Goal: Task Accomplishment & Management: Use online tool/utility

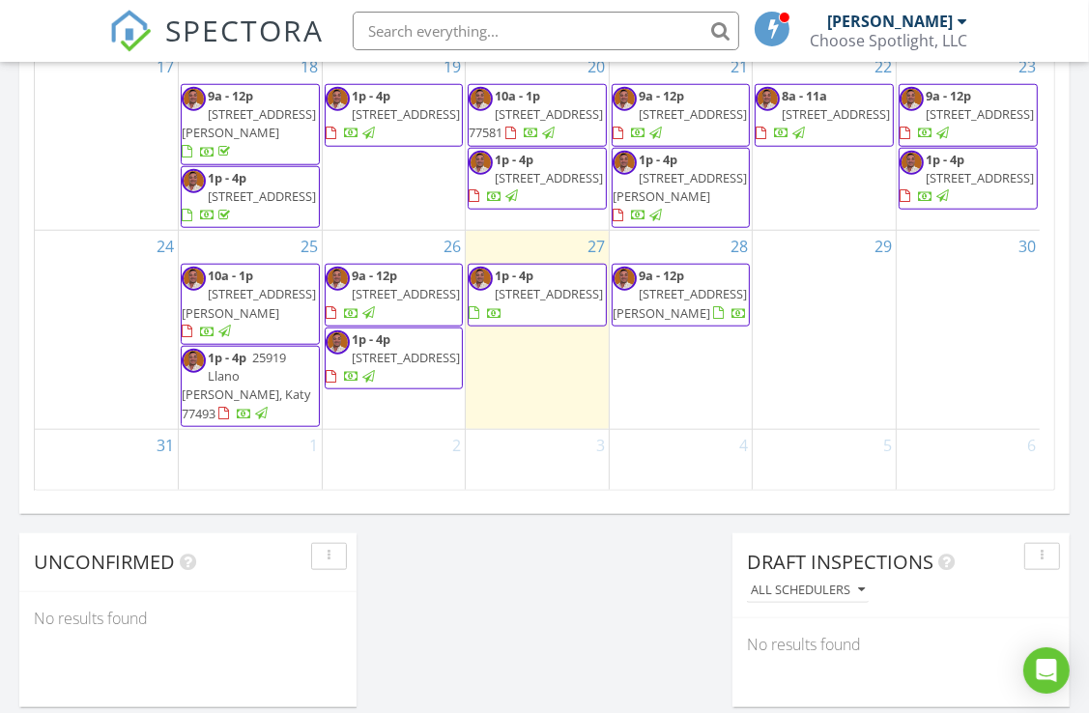
scroll to position [1352, 0]
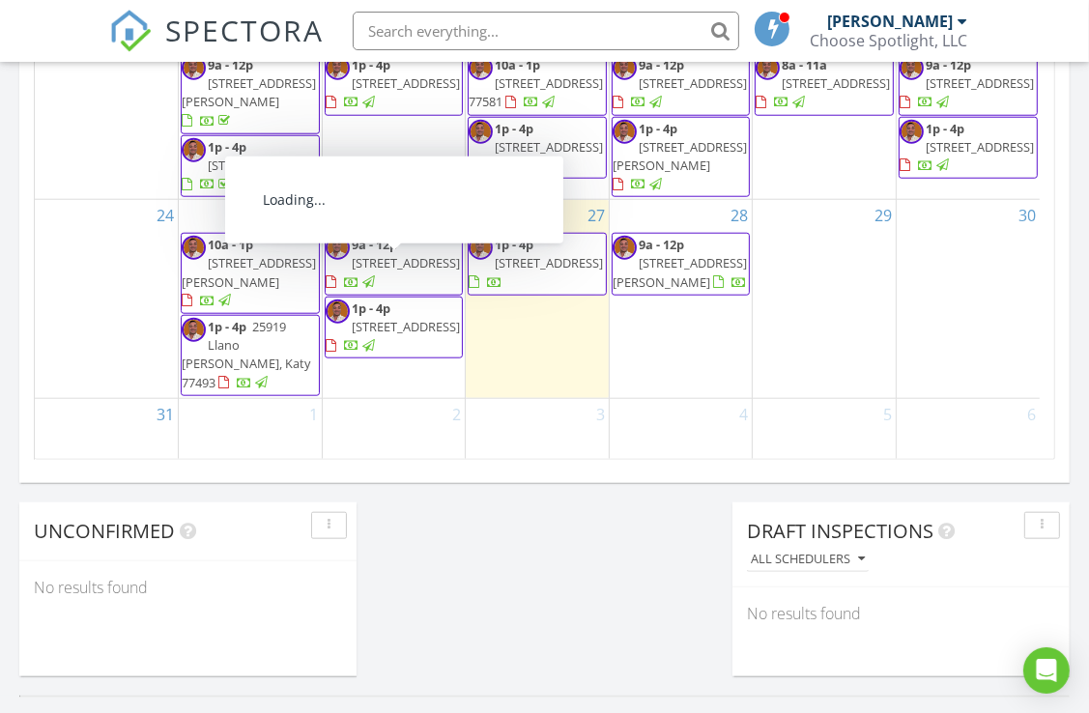
click at [375, 289] on div at bounding box center [368, 282] width 13 height 13
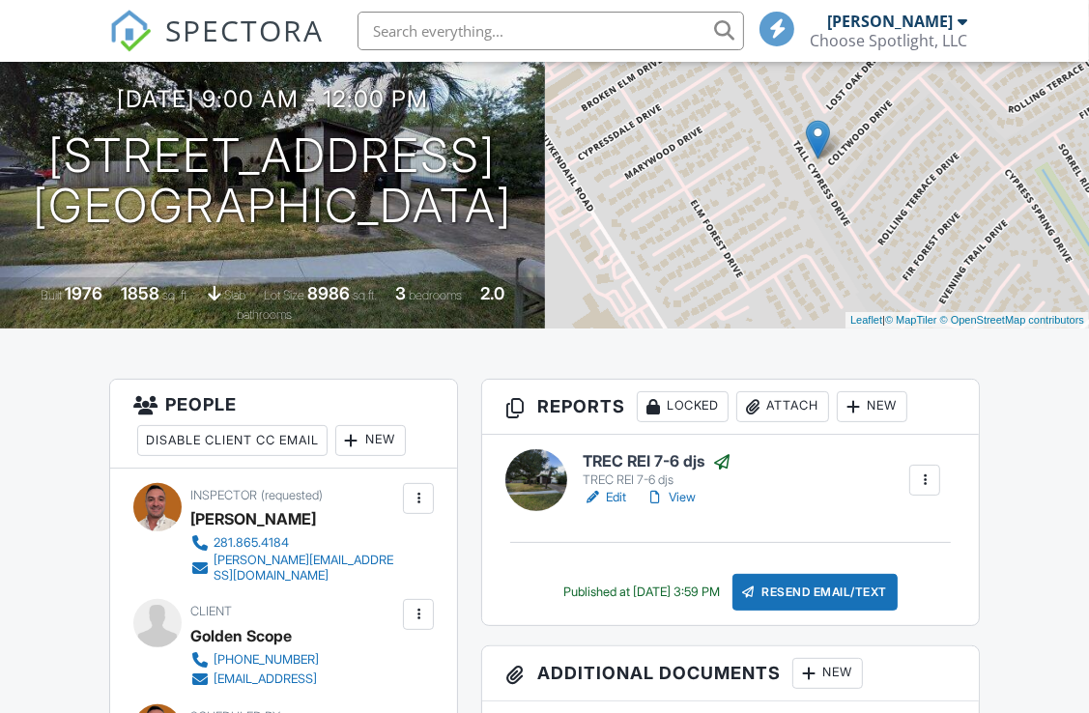
scroll to position [386, 0]
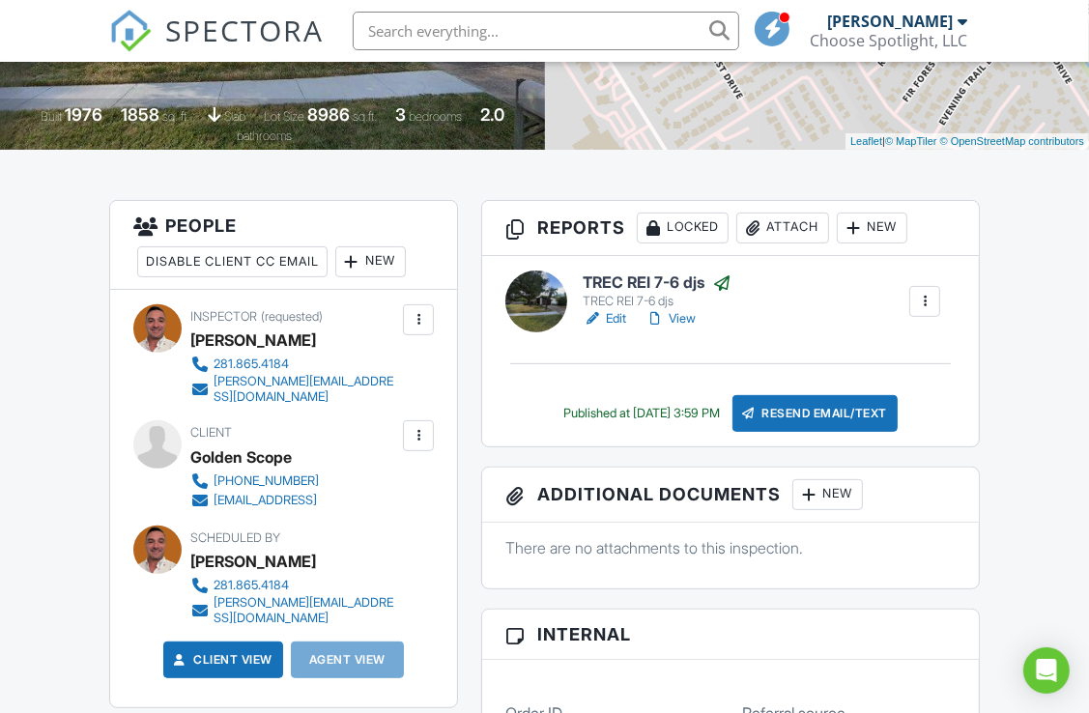
click at [684, 328] on link "View" at bounding box center [670, 318] width 50 height 19
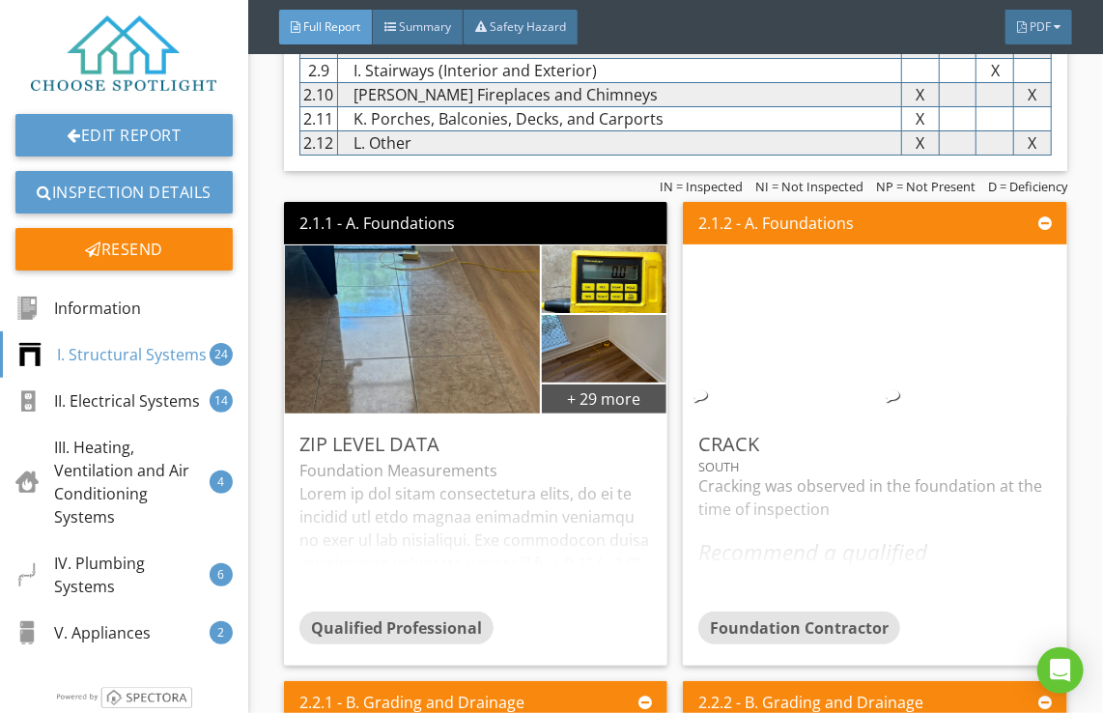
scroll to position [2801, 0]
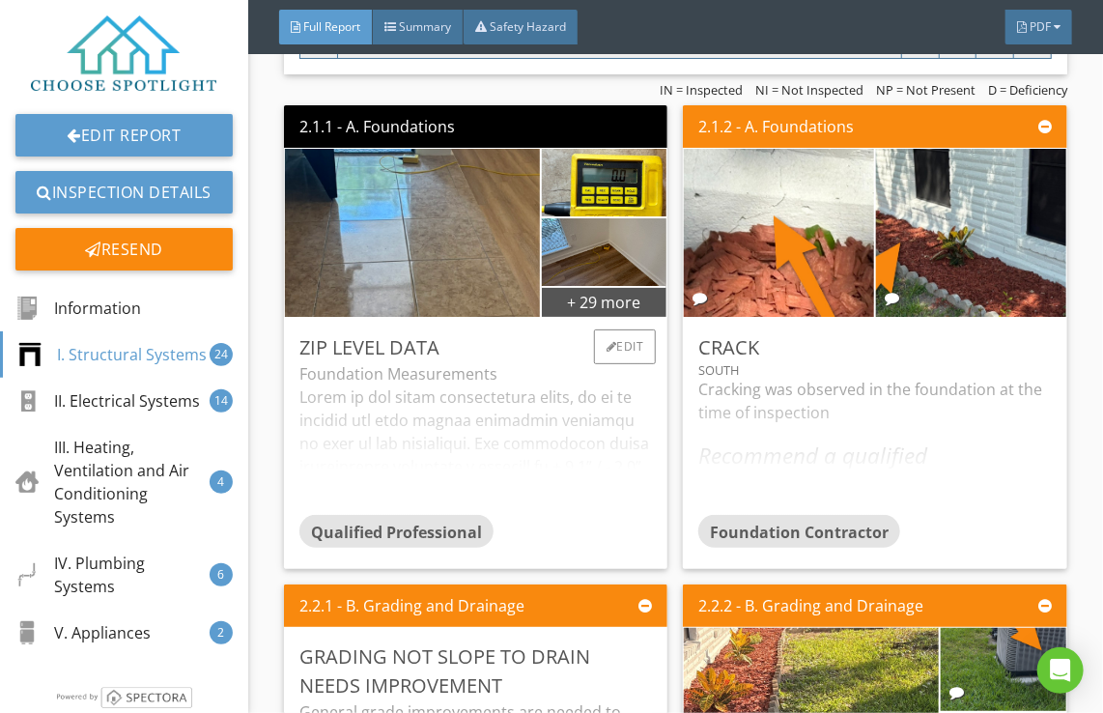
click at [464, 421] on div "Foundation Measurements ABOUT FOUNDATION MEASUREMENT EQUIPMENT: Smart Leveler (…" at bounding box center [476, 438] width 354 height 153
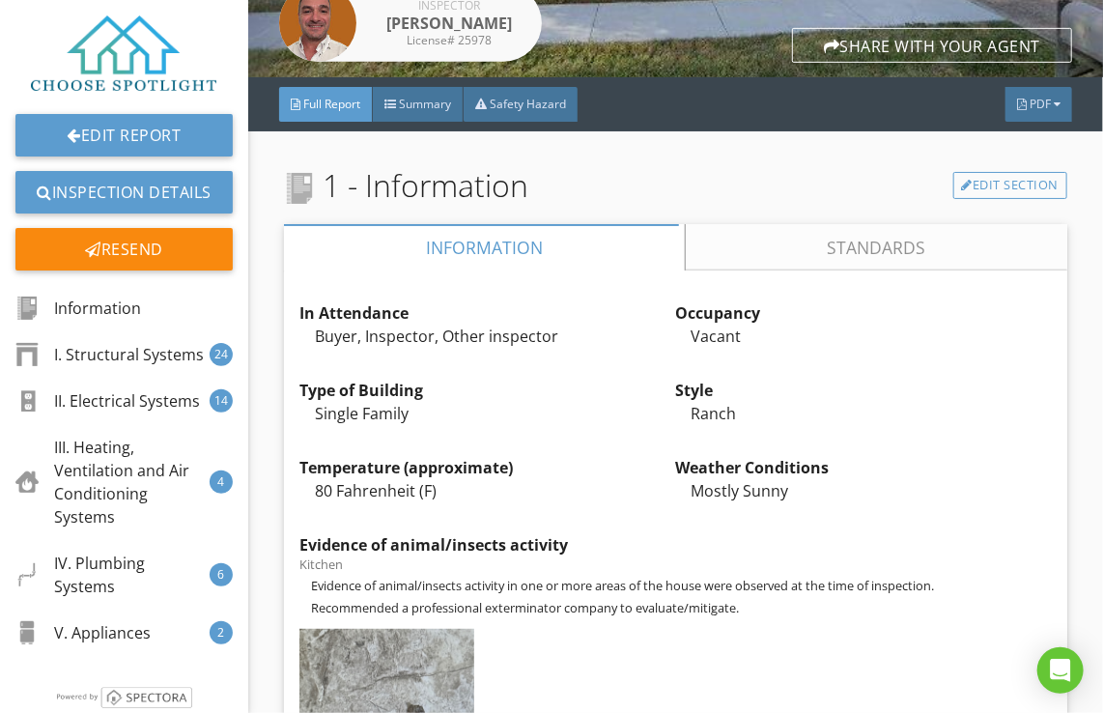
scroll to position [0, 0]
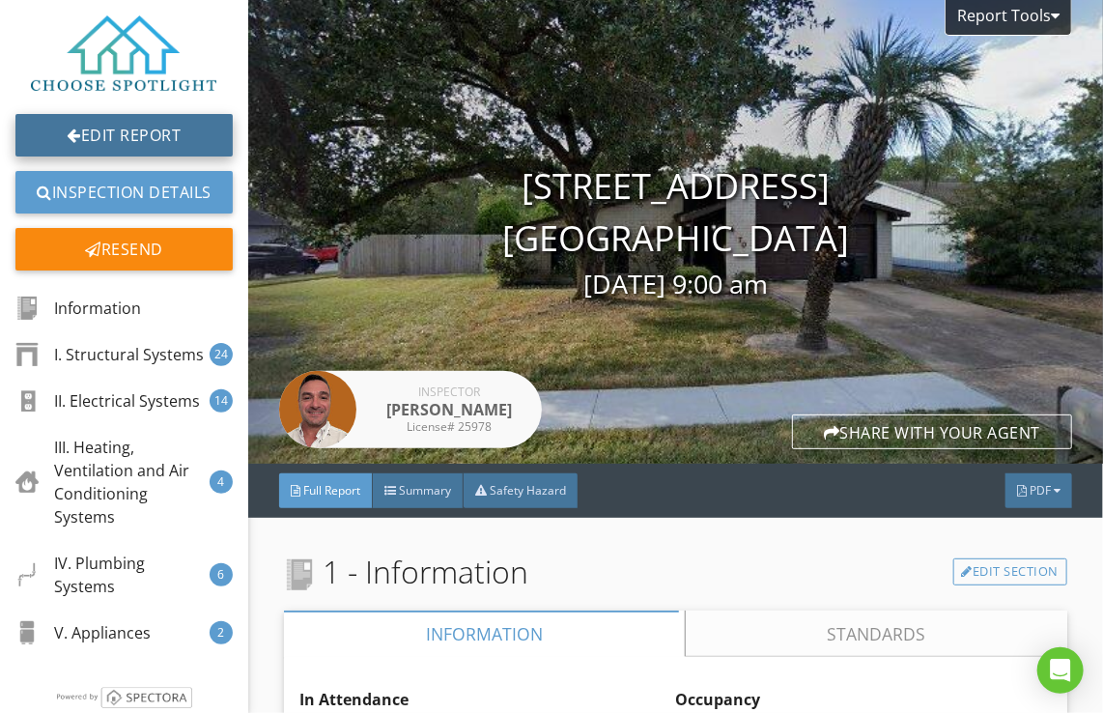
click at [118, 132] on link "Edit Report" at bounding box center [123, 135] width 217 height 43
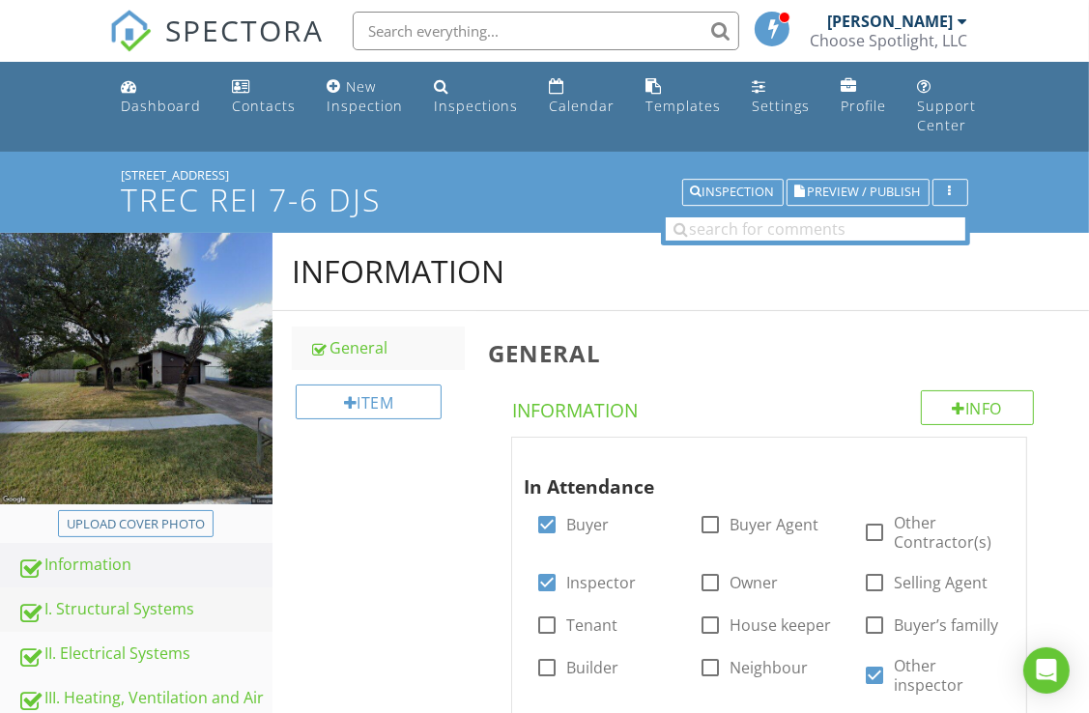
click at [116, 599] on div "I. Structural Systems" at bounding box center [144, 609] width 255 height 25
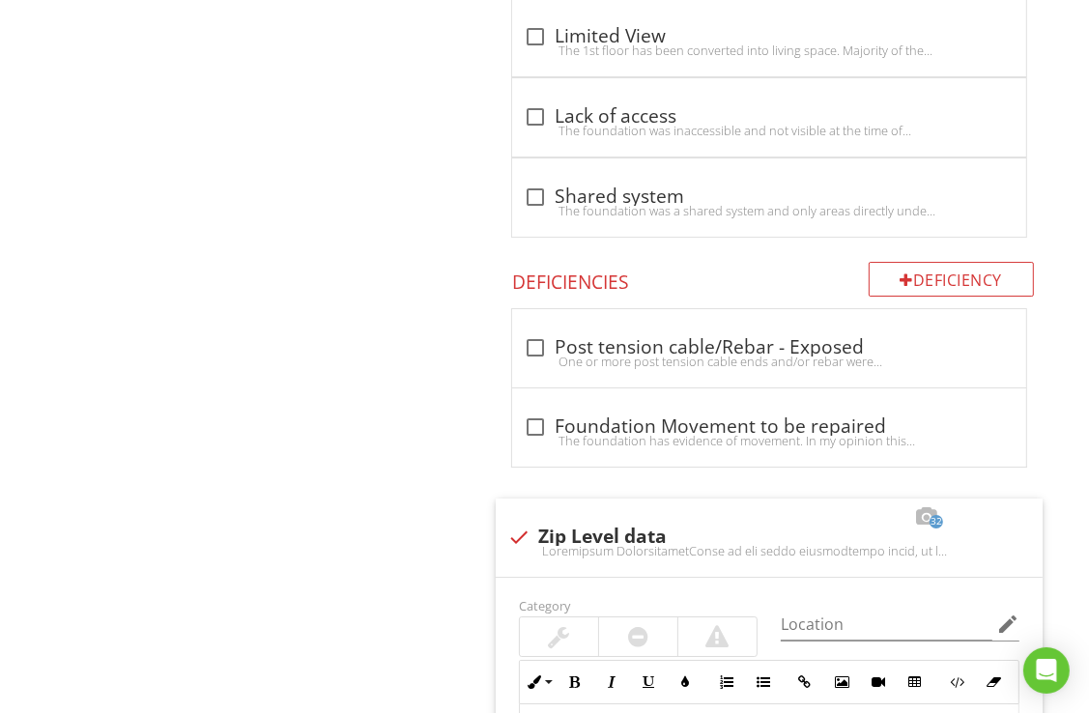
scroll to position [4926, 0]
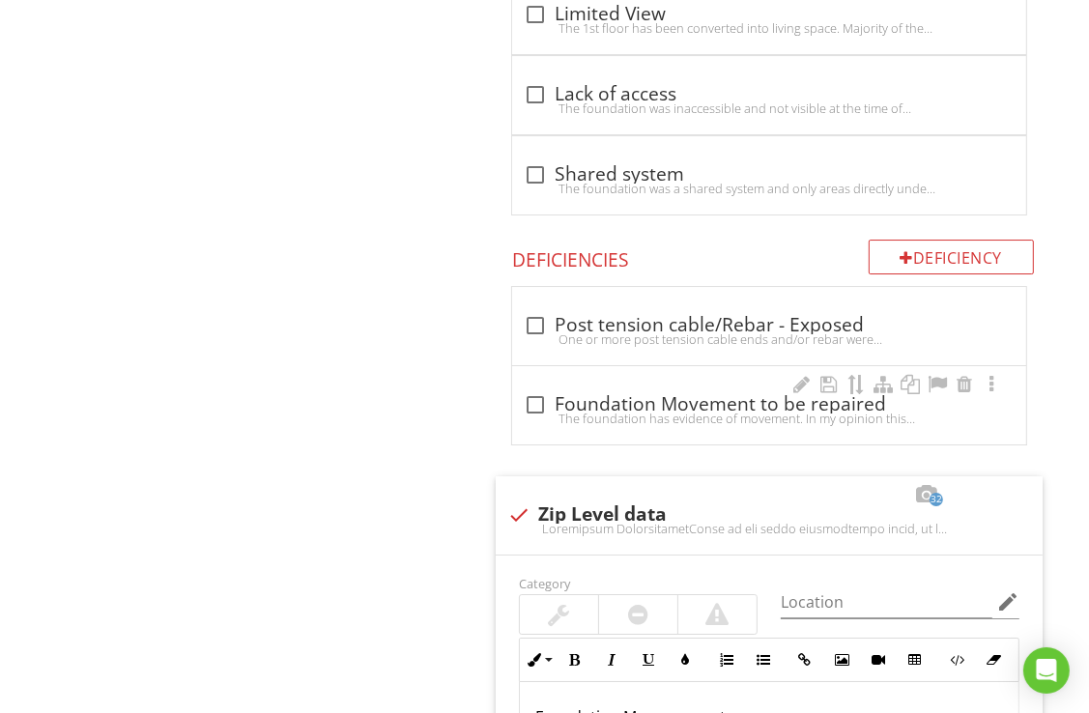
click at [534, 411] on div "The foundation has evidence of movement. In my opinion this foundation should b…" at bounding box center [769, 418] width 491 height 15
checkbox input "true"
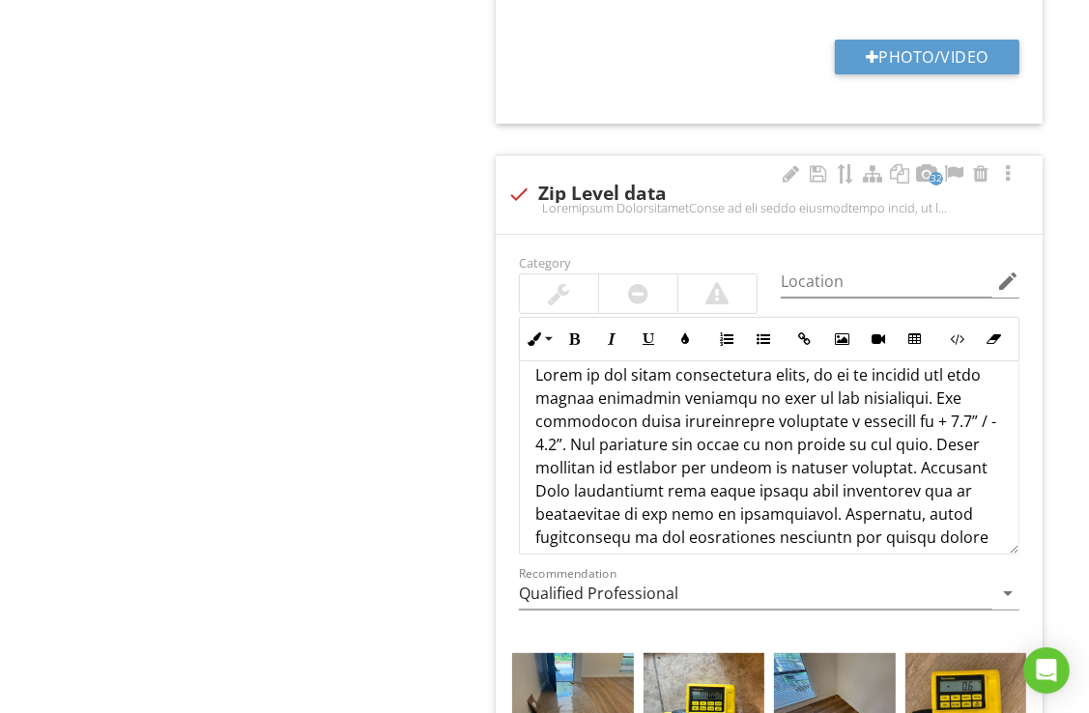
scroll to position [0, 0]
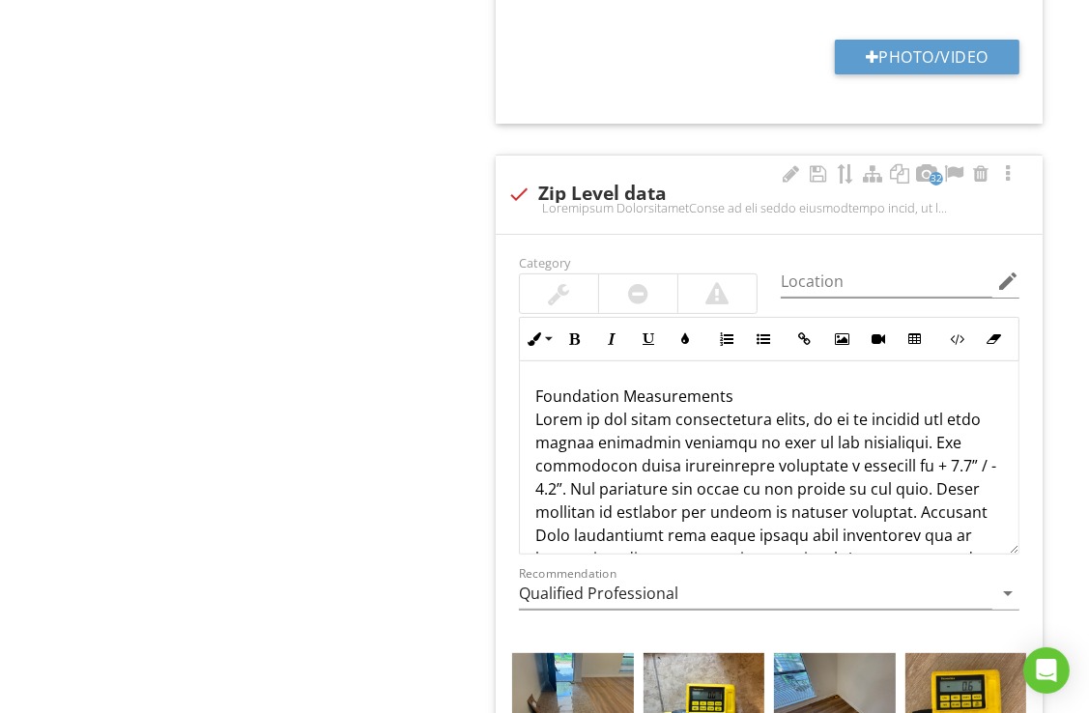
click at [697, 427] on p "Foundation Measurements ABOUT FOUNDATION MEASUREMENT EQUIPMENT: Smart Leveler (…" at bounding box center [769, 720] width 468 height 672
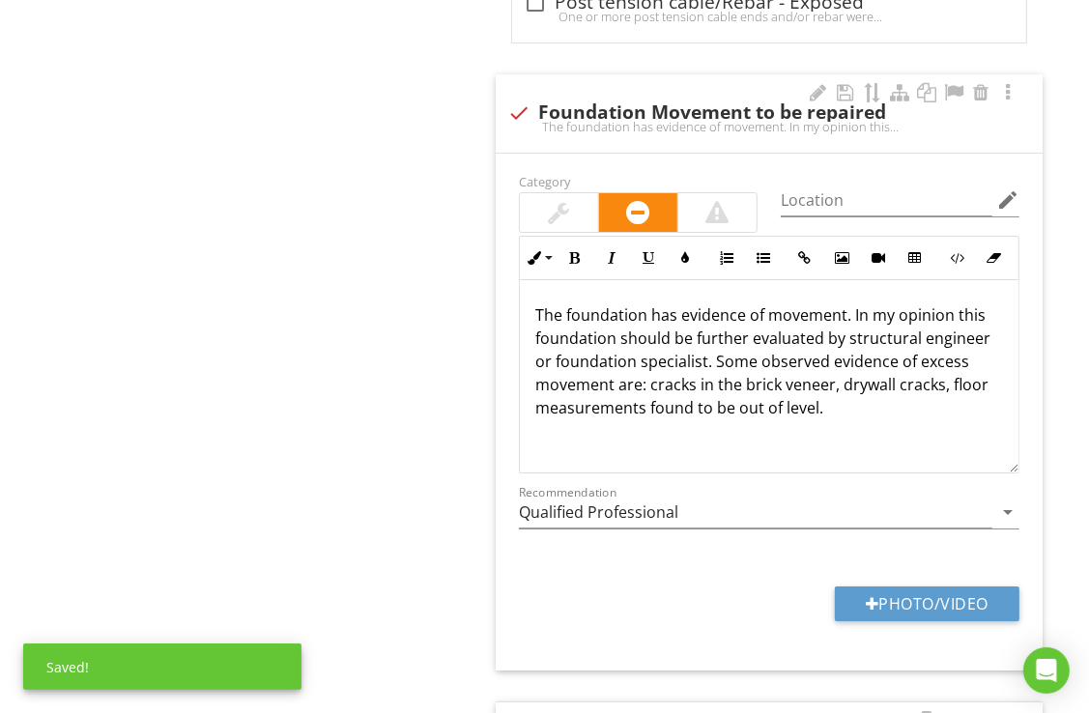
scroll to position [5216, 0]
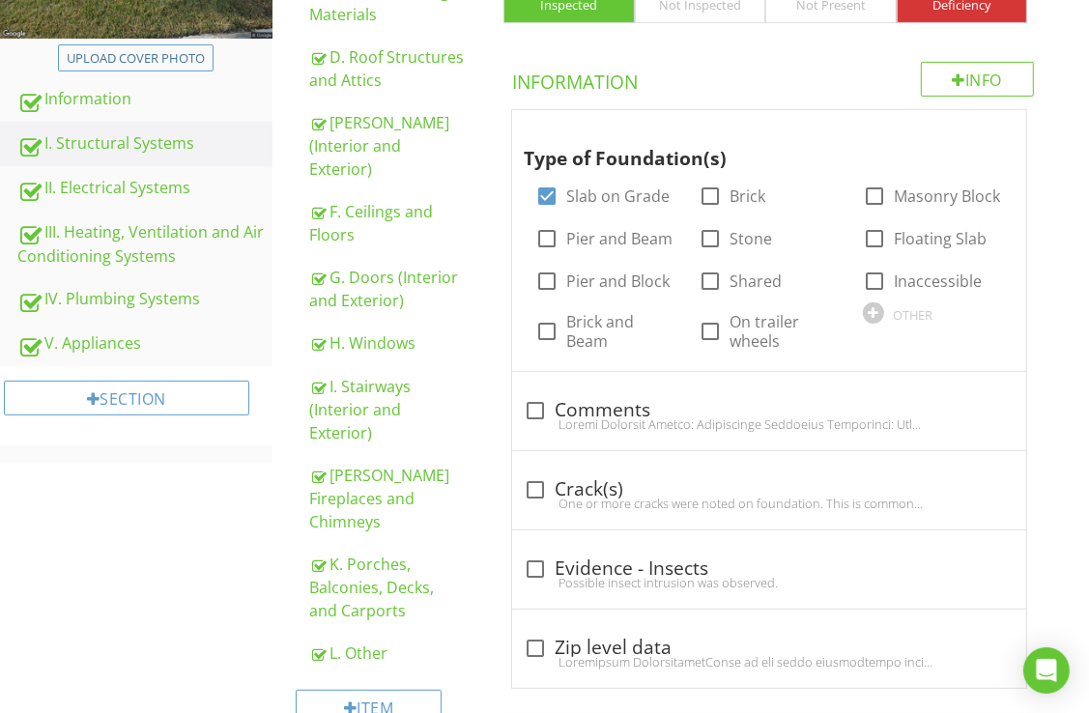
scroll to position [0, 0]
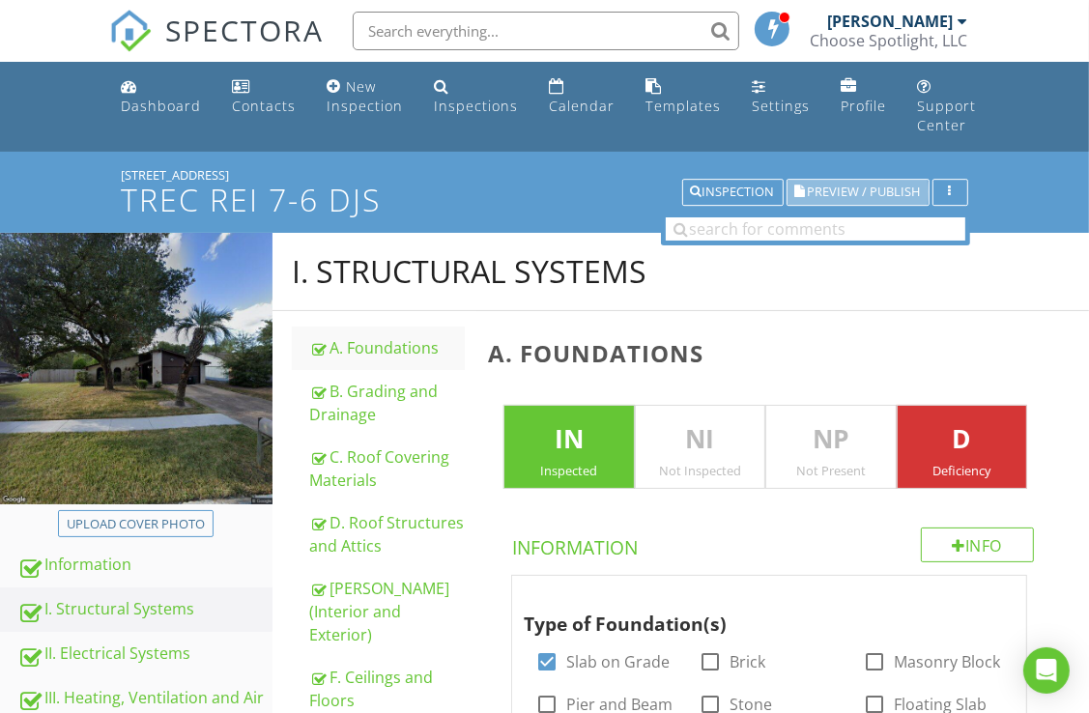
click at [865, 191] on span "Preview / Publish" at bounding box center [864, 192] width 113 height 13
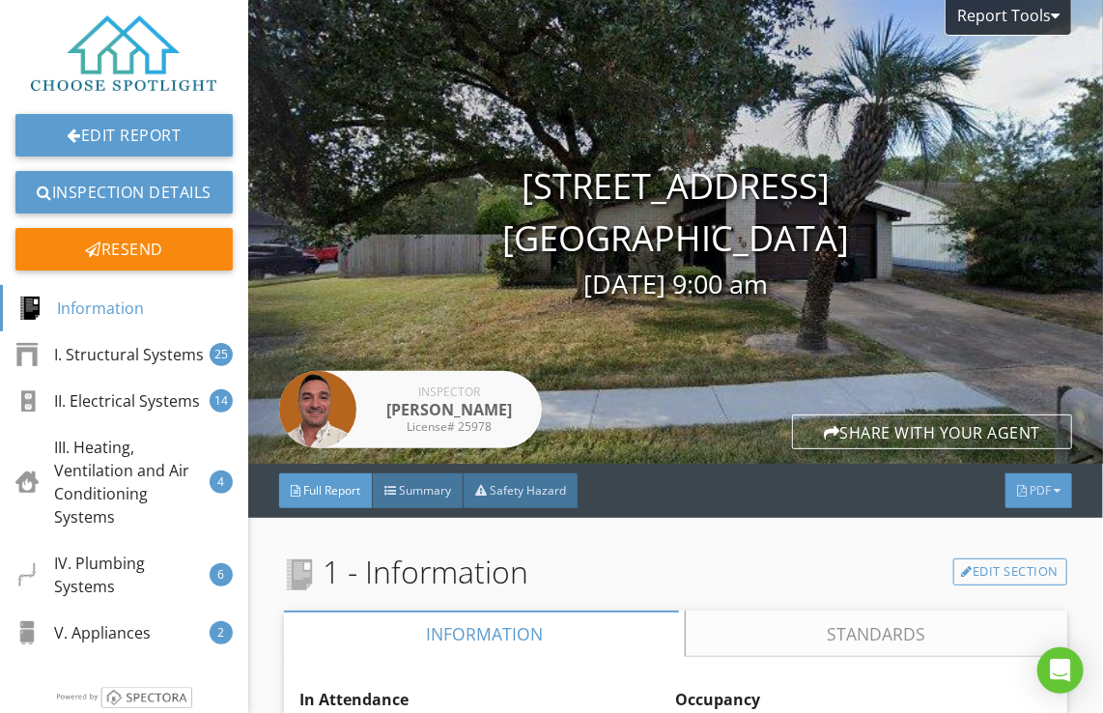
click at [1030, 492] on span "PDF" at bounding box center [1040, 490] width 21 height 16
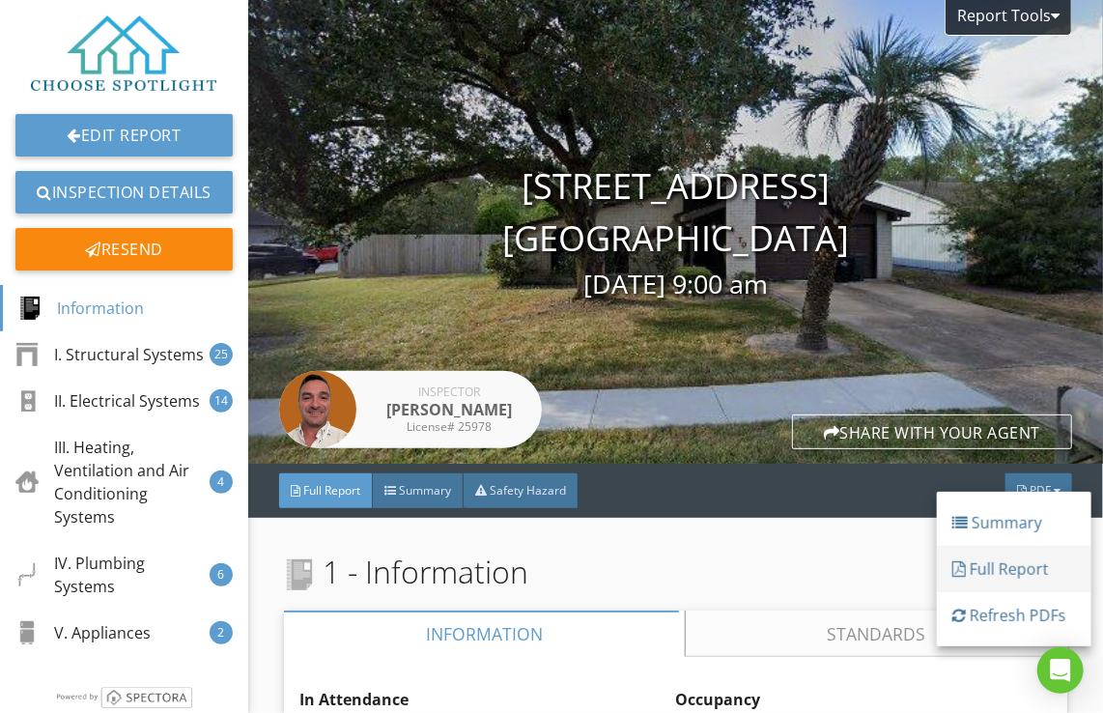
click at [1012, 568] on div "Full Report" at bounding box center [1014, 568] width 124 height 23
